Goal: Download file/media

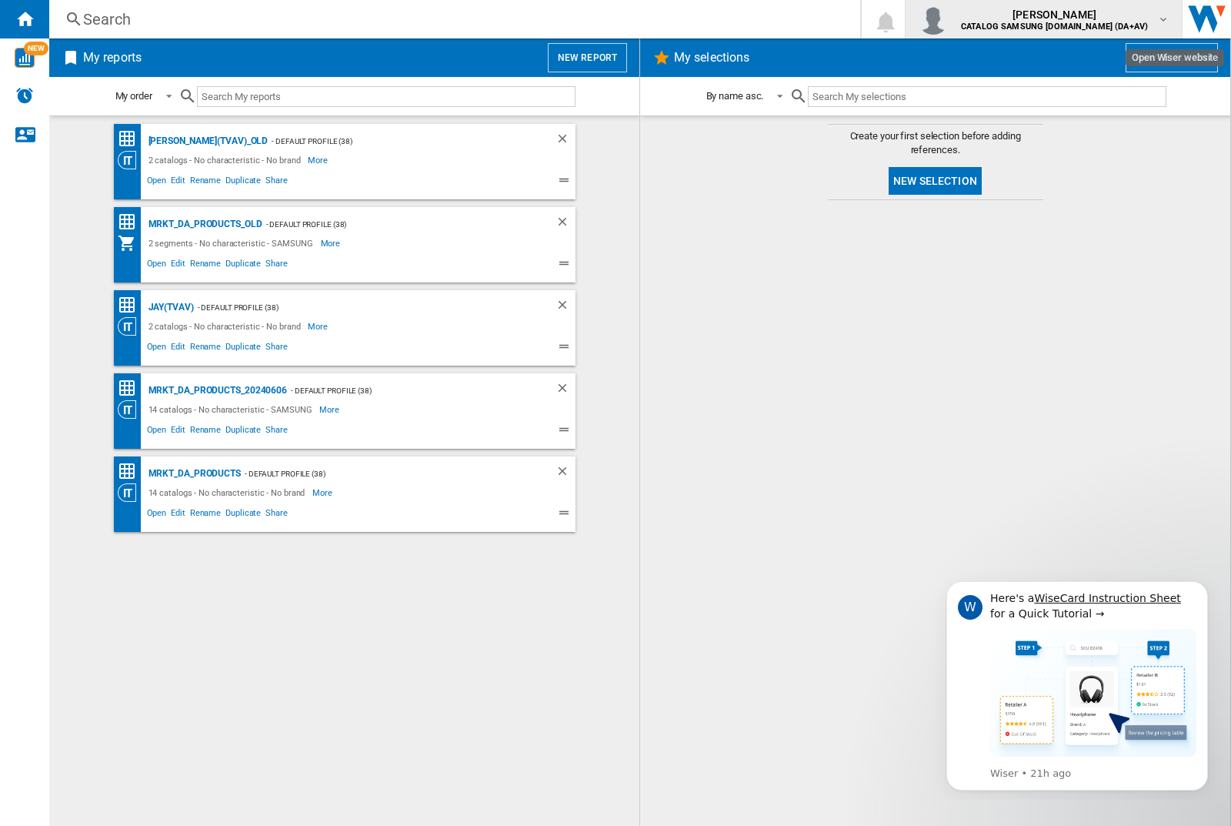
click at [949, 19] on img "button" at bounding box center [933, 19] width 31 height 31
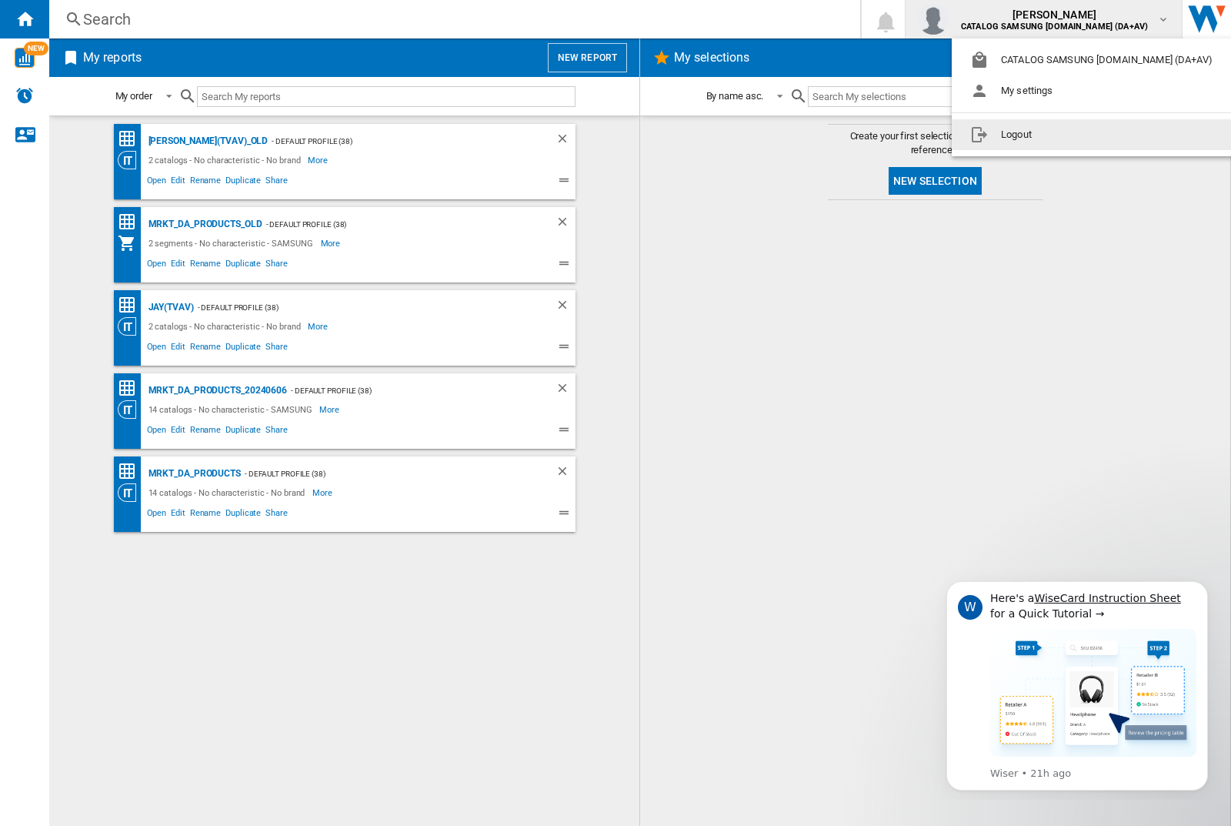
click at [1070, 135] on button "Logout" at bounding box center [1094, 134] width 285 height 31
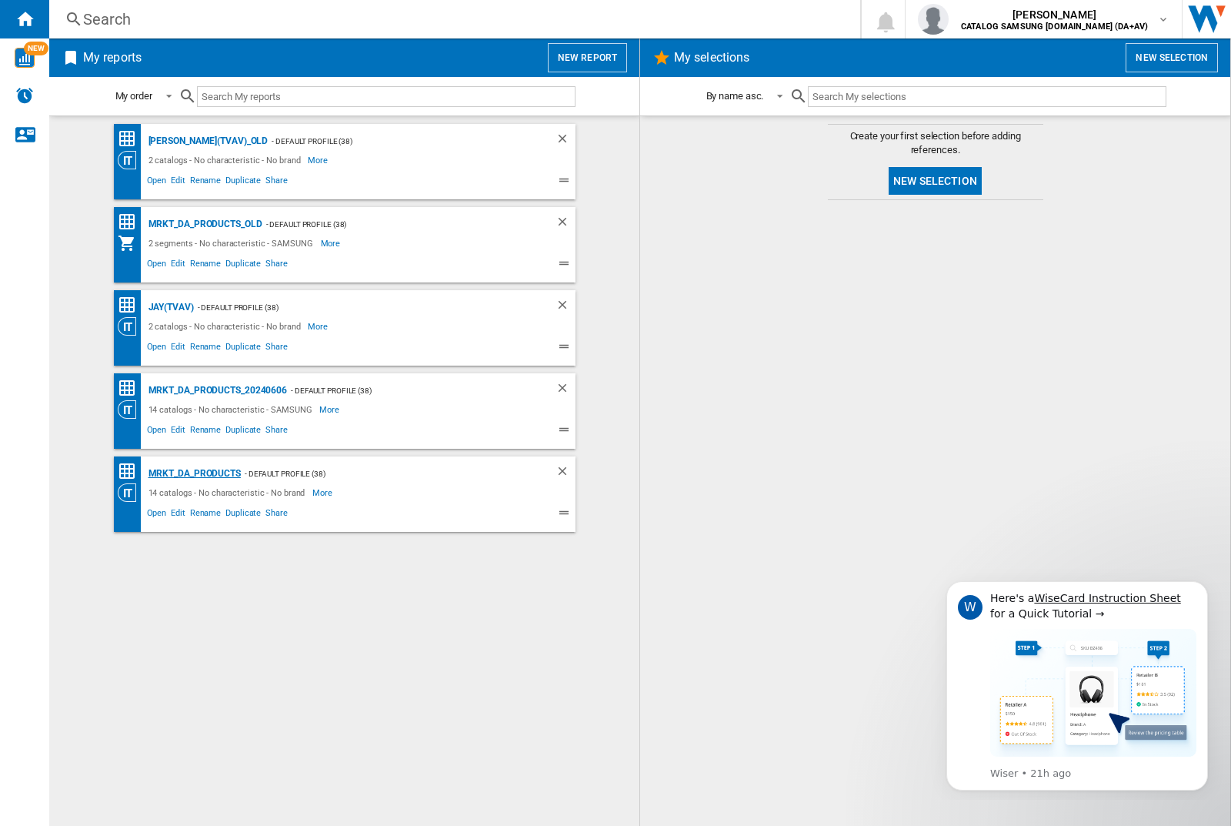
click at [194, 473] on div "MRKT_DA_PRODUCTS" at bounding box center [193, 473] width 96 height 19
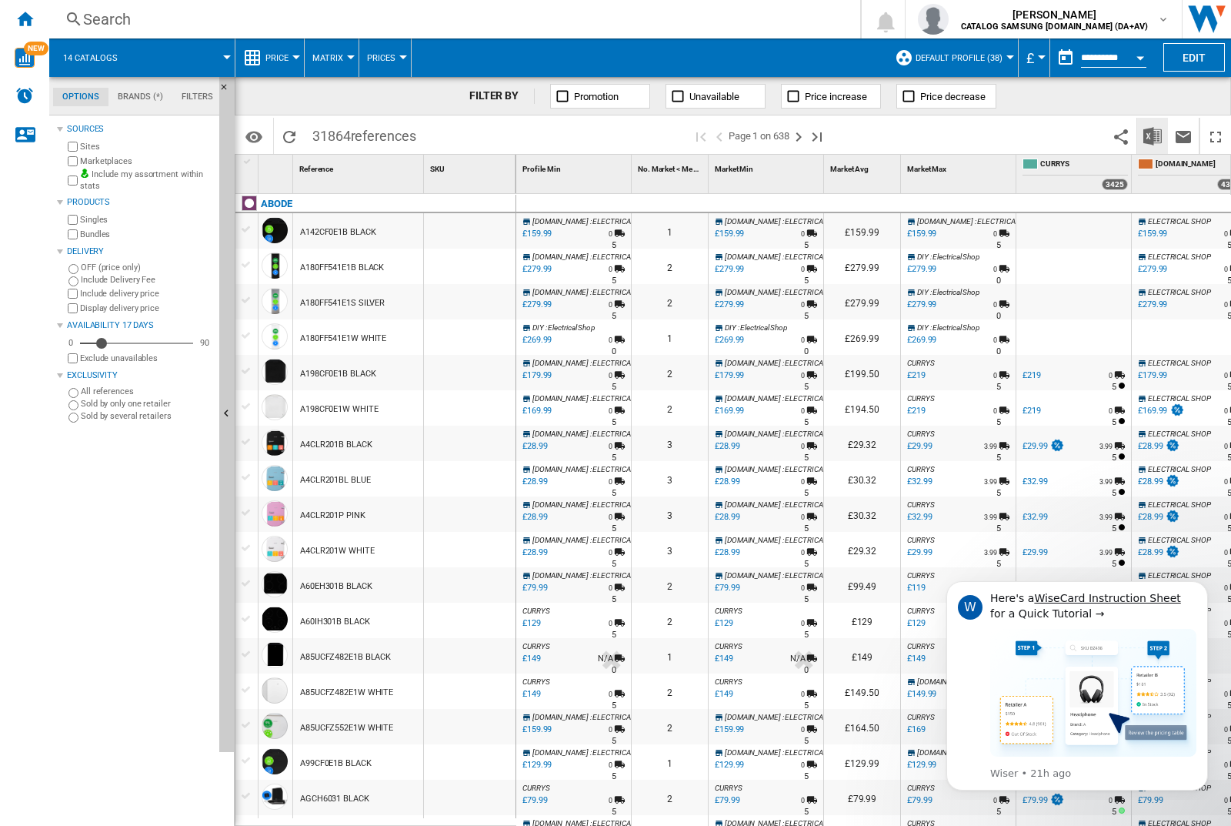
click at [1152, 135] on img "Download in Excel" at bounding box center [1153, 136] width 18 height 18
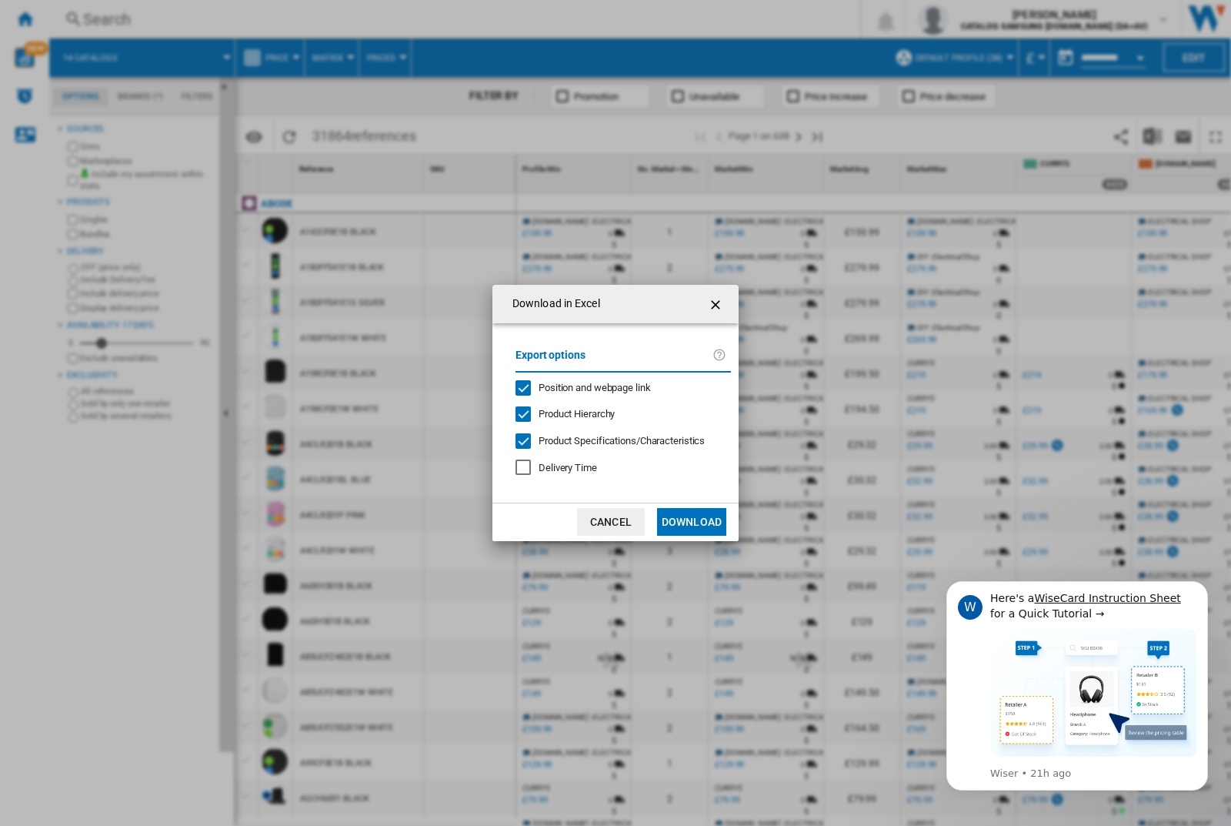
click at [584, 386] on span "Position and webpage link" at bounding box center [595, 388] width 112 height 12
click at [692, 522] on button "Download" at bounding box center [691, 522] width 69 height 28
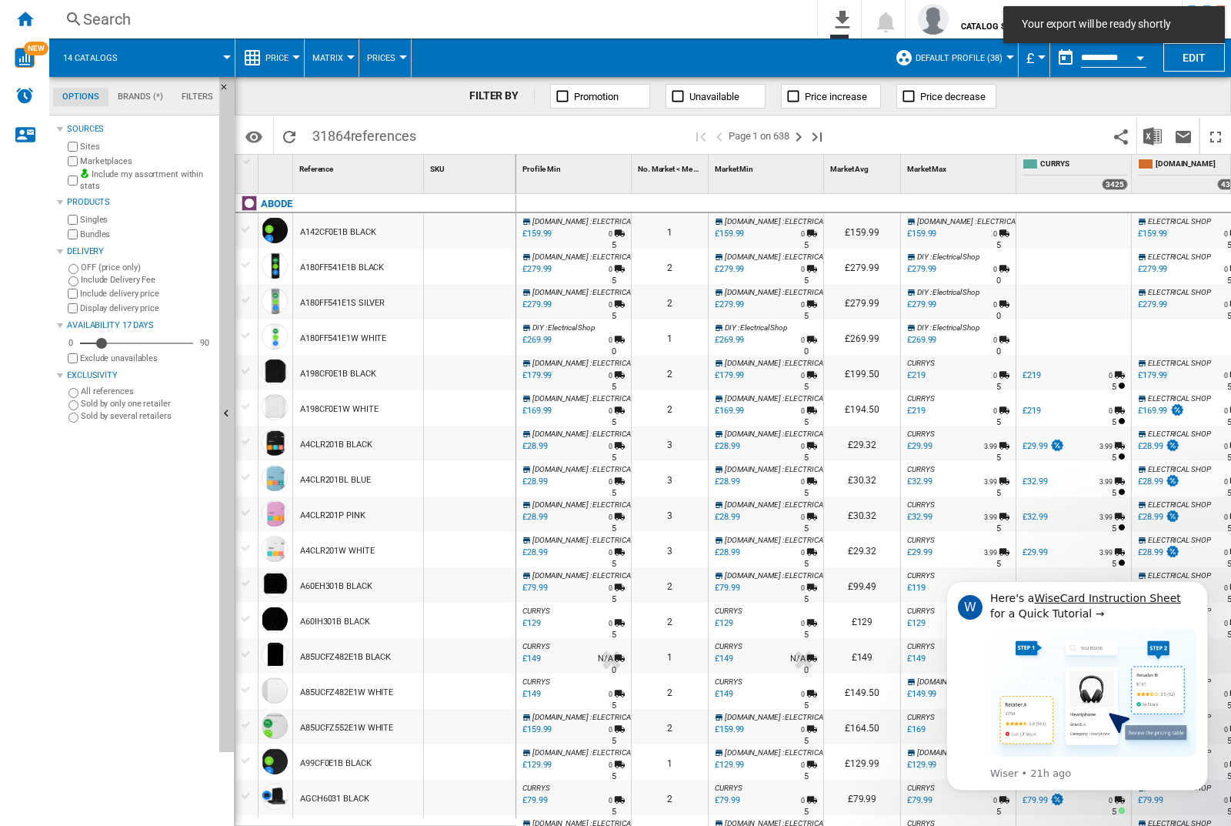
click at [475, 228] on div at bounding box center [470, 230] width 92 height 35
